Goal: Information Seeking & Learning: Find specific fact

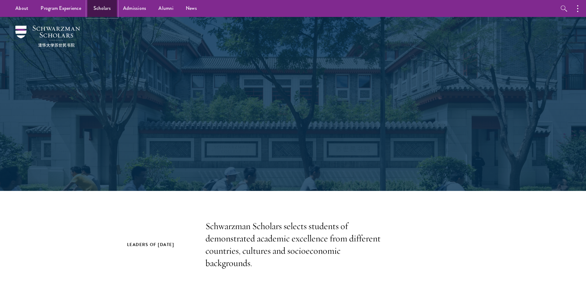
click at [92, 10] on link "Scholars" at bounding box center [102, 8] width 30 height 17
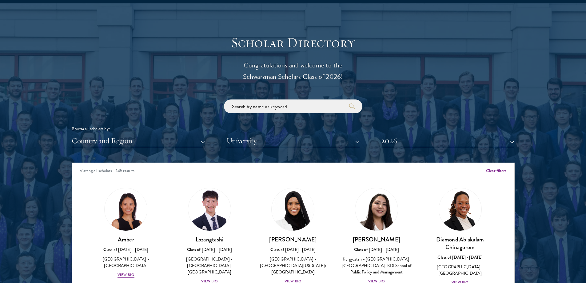
scroll to position [708, 0]
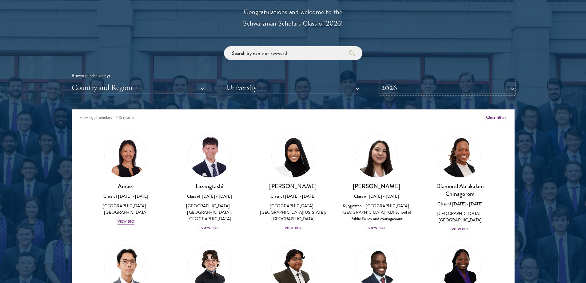
click at [417, 82] on button "2026" at bounding box center [447, 87] width 133 height 13
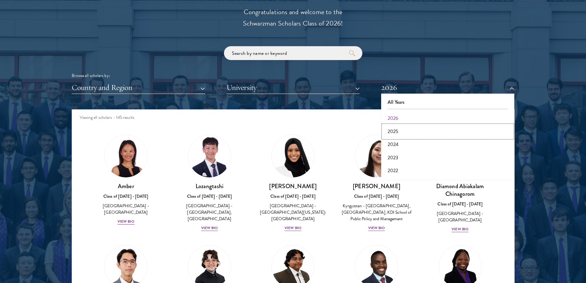
click at [397, 130] on button "2025" at bounding box center [448, 131] width 130 height 13
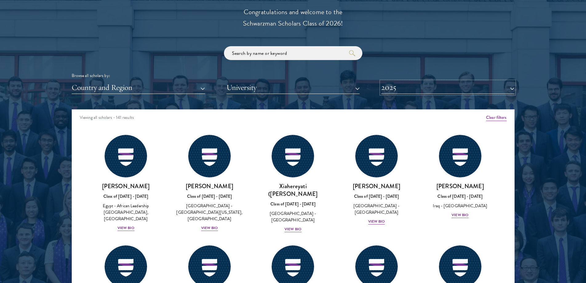
click at [425, 87] on button "2025" at bounding box center [447, 87] width 133 height 13
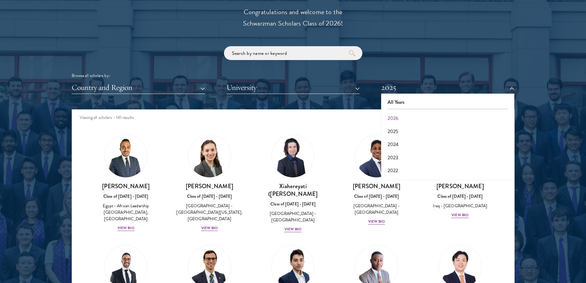
click at [442, 71] on div "Browse all scholars by: Country and Region All Countries and Regions [GEOGRAPHI…" at bounding box center [293, 70] width 443 height 48
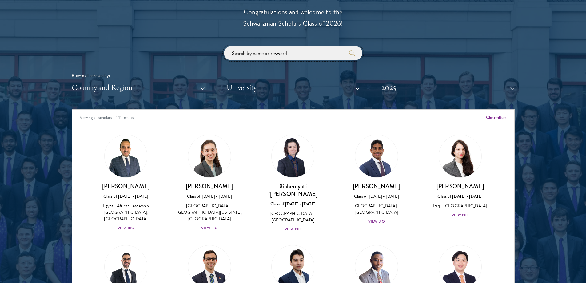
click at [303, 56] on input "search" at bounding box center [293, 53] width 139 height 14
type input "sun"
click button "submit" at bounding box center [0, 0] width 0 height 0
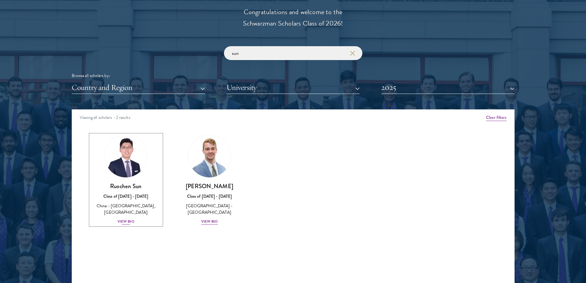
click at [128, 151] on img at bounding box center [126, 156] width 47 height 47
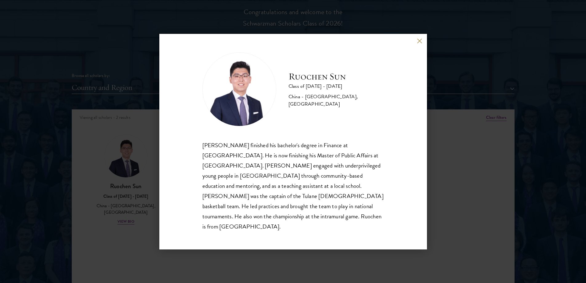
drag, startPoint x: 322, startPoint y: 148, endPoint x: 317, endPoint y: 147, distance: 4.7
click at [317, 147] on div "Ruochen Sun Class of [DATE] - [DATE] [GEOGRAPHIC_DATA] - [GEOGRAPHIC_DATA], [GE…" at bounding box center [294, 141] width 182 height 179
drag, startPoint x: 317, startPoint y: 147, endPoint x: 307, endPoint y: 144, distance: 10.1
click at [307, 144] on div "Ruochen Sun Class of [DATE] - [DATE] [GEOGRAPHIC_DATA] - [GEOGRAPHIC_DATA], [GE…" at bounding box center [294, 141] width 182 height 179
drag, startPoint x: 329, startPoint y: 143, endPoint x: 317, endPoint y: 143, distance: 11.7
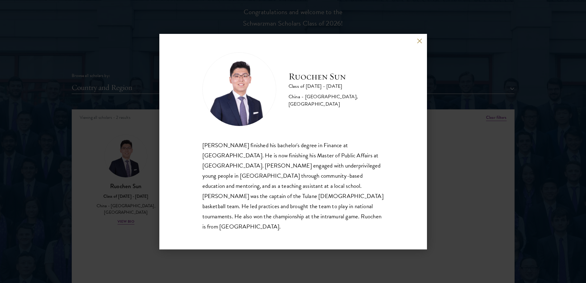
drag, startPoint x: 317, startPoint y: 143, endPoint x: 303, endPoint y: 140, distance: 15.1
click at [303, 140] on div "Ruochen Sun Class of [DATE] - [DATE] [GEOGRAPHIC_DATA] - [GEOGRAPHIC_DATA], [GE…" at bounding box center [294, 141] width 182 height 179
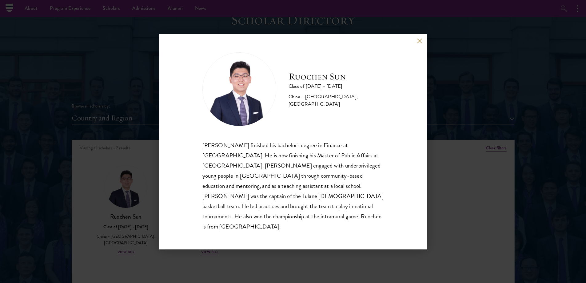
scroll to position [677, 0]
drag, startPoint x: 288, startPoint y: 103, endPoint x: 287, endPoint y: 99, distance: 4.9
click at [287, 99] on div "Ruochen Sun Class of [DATE] - [DATE] [GEOGRAPHIC_DATA] - [GEOGRAPHIC_DATA], [GE…" at bounding box center [294, 89] width 182 height 74
drag, startPoint x: 293, startPoint y: 81, endPoint x: 288, endPoint y: 73, distance: 9.0
click at [288, 73] on div "Ruochen Sun Class of [DATE] - [DATE] [GEOGRAPHIC_DATA] - [GEOGRAPHIC_DATA], [GE…" at bounding box center [294, 89] width 182 height 74
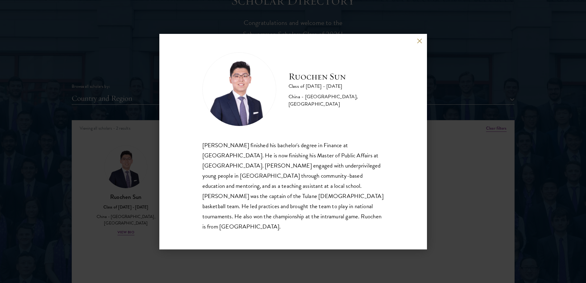
scroll to position [708, 0]
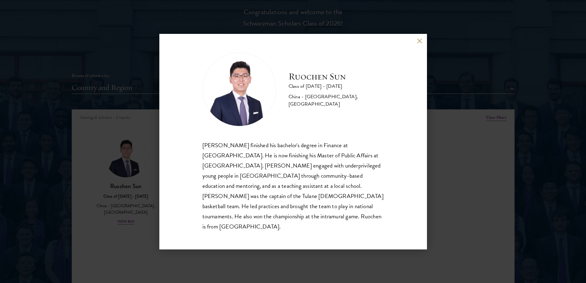
drag, startPoint x: 295, startPoint y: 76, endPoint x: 285, endPoint y: 70, distance: 11.9
click at [285, 70] on div "Ruochen Sun Class of [DATE] - [DATE] [GEOGRAPHIC_DATA] - [GEOGRAPHIC_DATA], [GE…" at bounding box center [294, 89] width 182 height 74
